Goal: Information Seeking & Learning: Check status

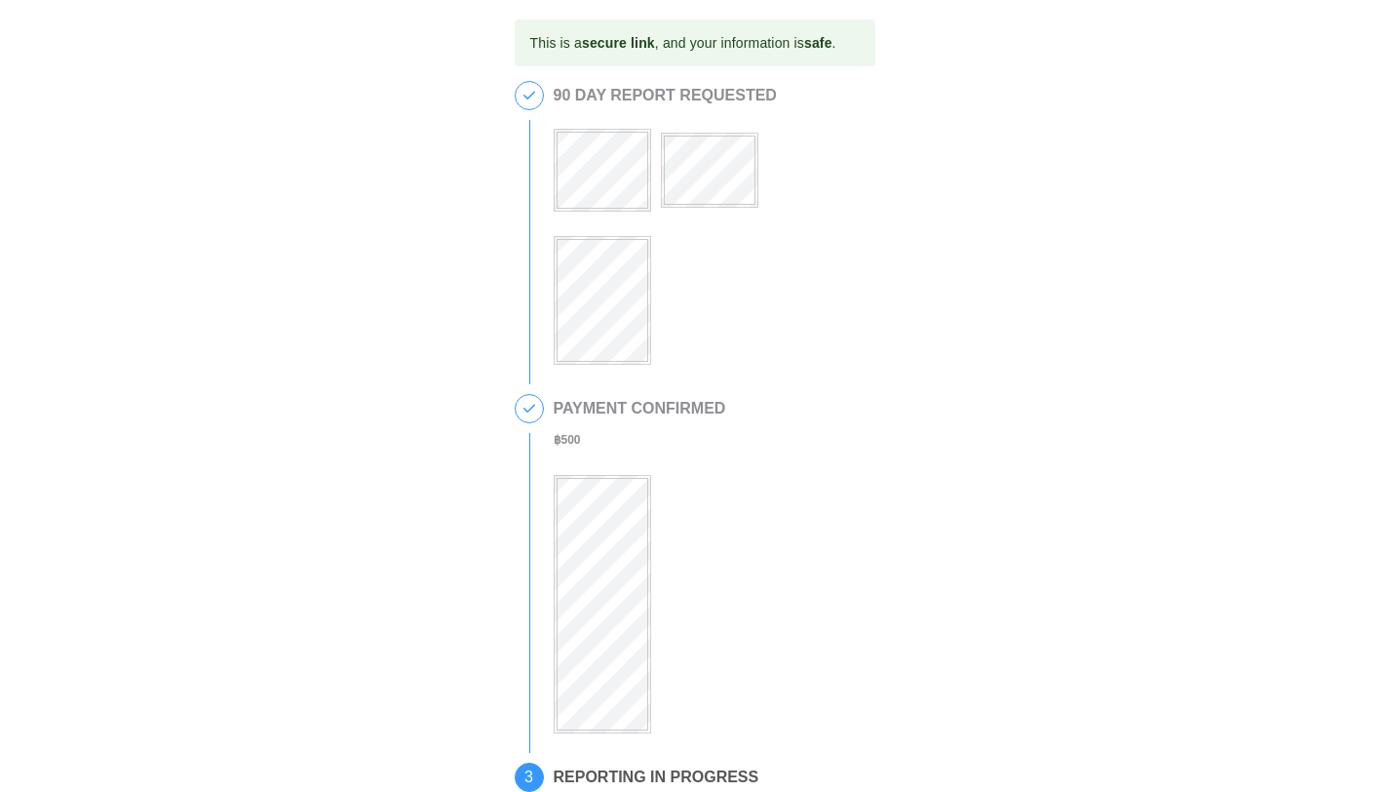
scroll to position [498, 0]
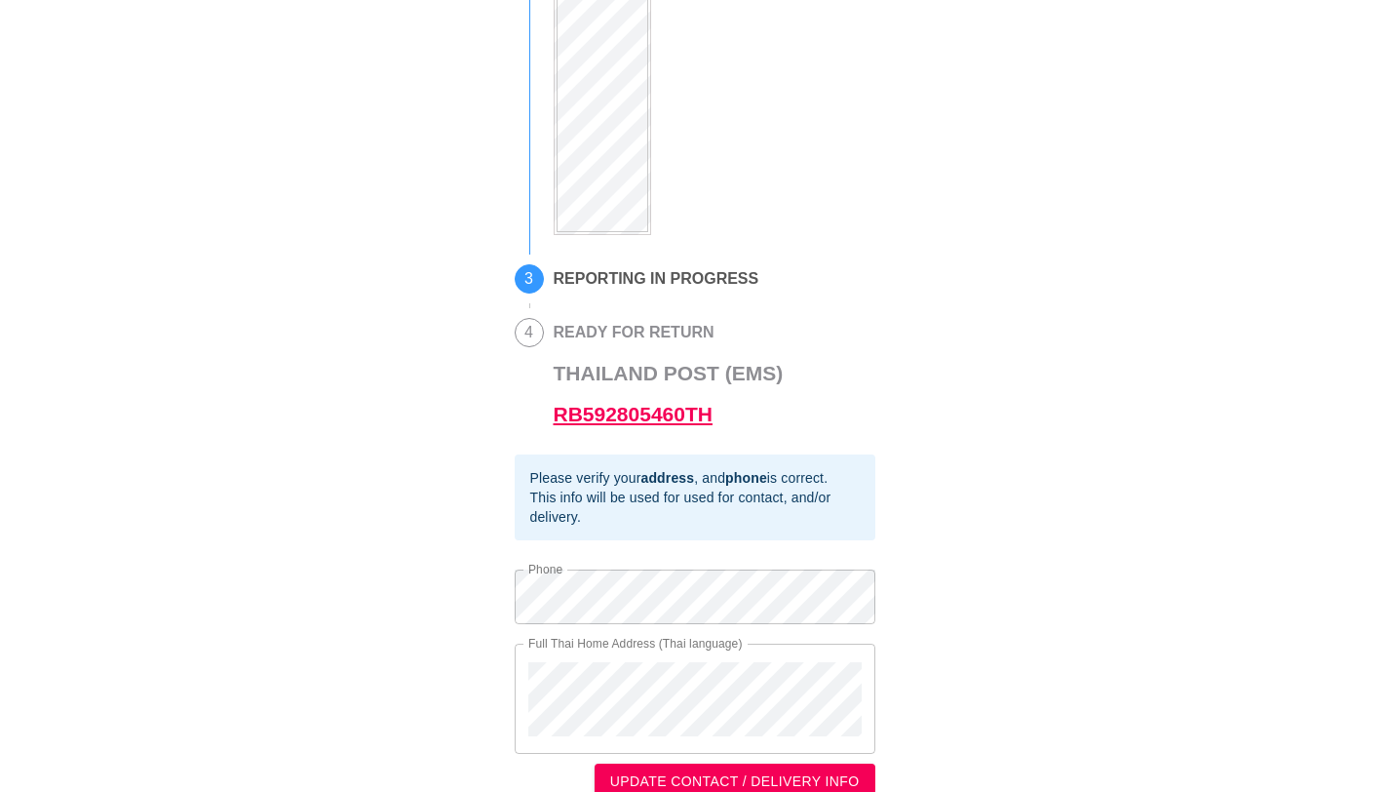
click at [648, 406] on link "RB592805460TH" at bounding box center [633, 414] width 159 height 22
